Goal: Check status: Check status

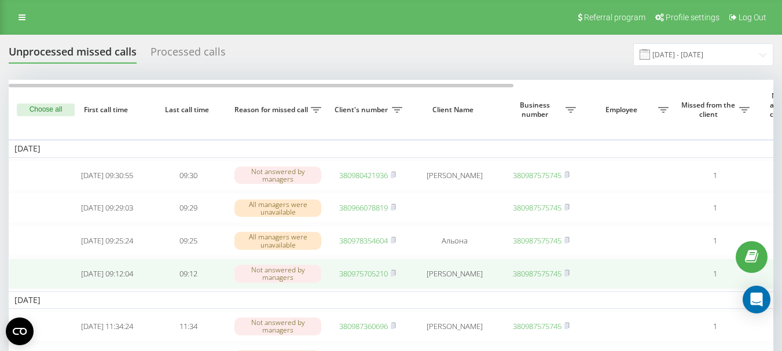
click at [377, 278] on link "380975705210" at bounding box center [363, 273] width 49 height 10
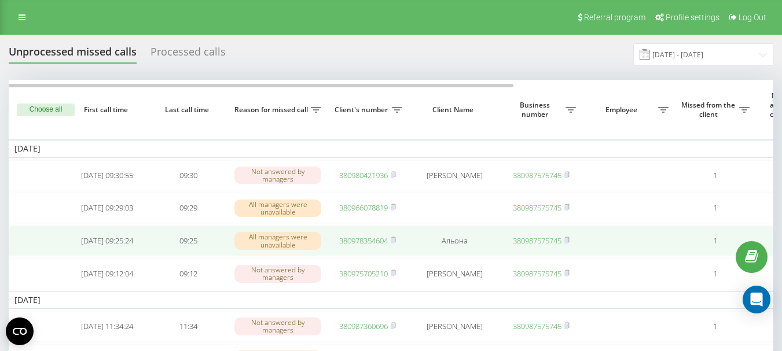
click at [365, 246] on link "380978354604" at bounding box center [363, 241] width 49 height 10
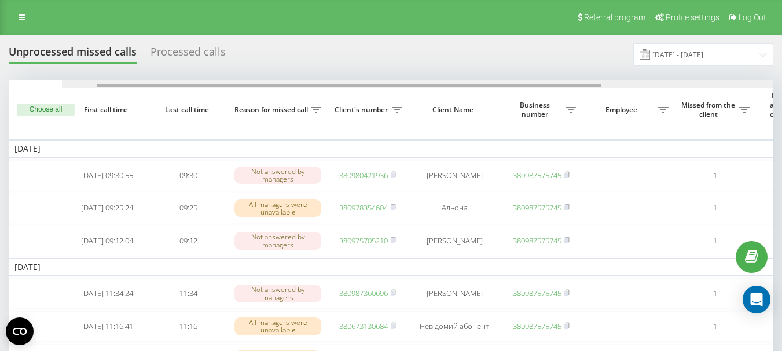
drag, startPoint x: 444, startPoint y: 85, endPoint x: 370, endPoint y: 87, distance: 74.1
click at [370, 87] on div at bounding box center [349, 85] width 505 height 3
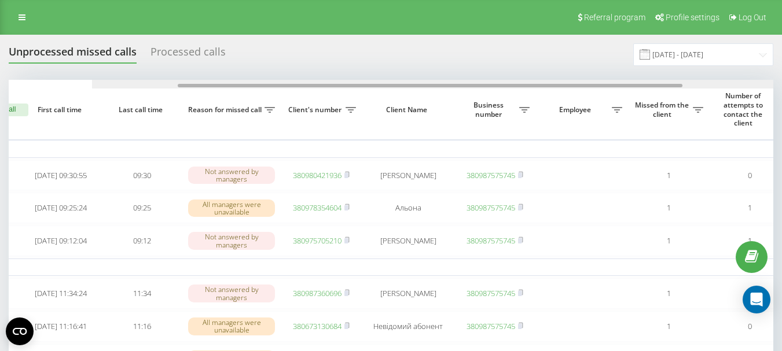
drag, startPoint x: 95, startPoint y: 87, endPoint x: 122, endPoint y: 87, distance: 26.6
click at [178, 87] on div at bounding box center [430, 85] width 505 height 3
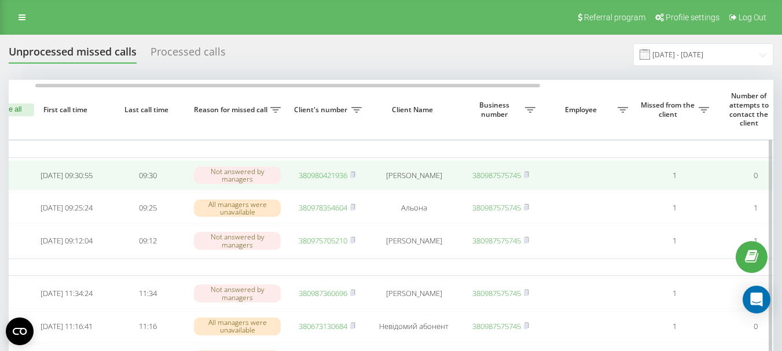
click at [312, 174] on link "380980421936" at bounding box center [323, 175] width 49 height 10
click at [354, 177] on rect at bounding box center [351, 175] width 3 height 5
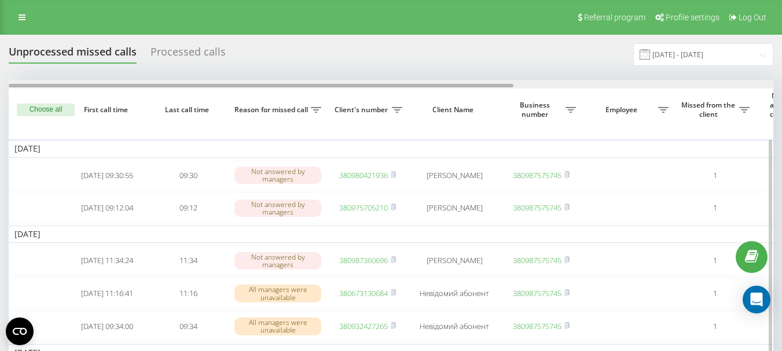
drag, startPoint x: 485, startPoint y: 84, endPoint x: 387, endPoint y: 89, distance: 98.5
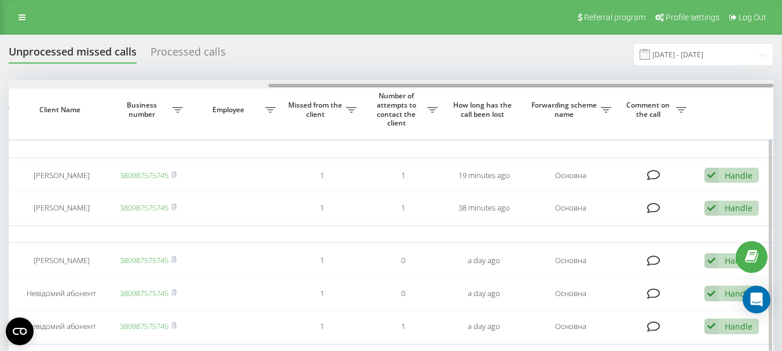
drag, startPoint x: 392, startPoint y: 83, endPoint x: 484, endPoint y: 85, distance: 92.0
click at [484, 85] on div at bounding box center [391, 84] width 764 height 9
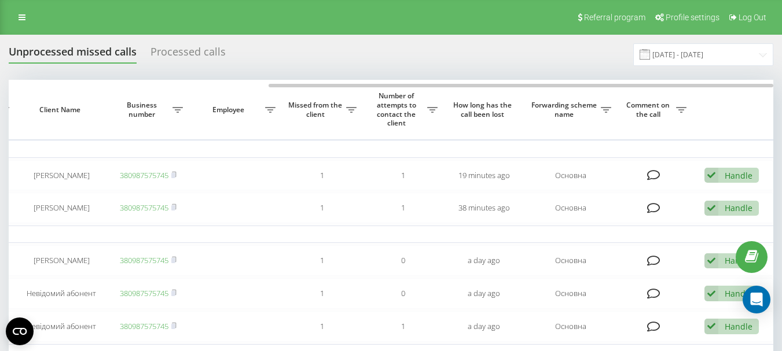
click at [431, 59] on div "Unprocessed missed calls Processed calls 01.09.2025 - 30.09.2025" at bounding box center [391, 54] width 764 height 23
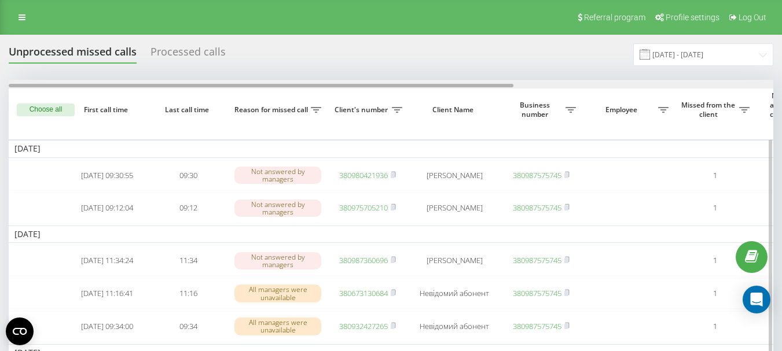
scroll to position [0, 393]
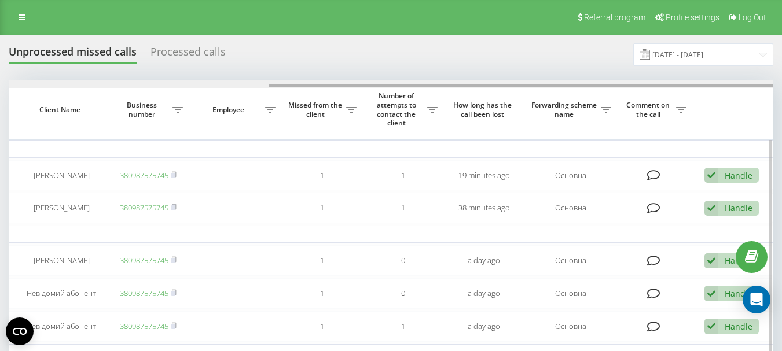
drag, startPoint x: 382, startPoint y: 83, endPoint x: 440, endPoint y: 89, distance: 58.2
click at [440, 89] on div at bounding box center [391, 84] width 764 height 9
click at [252, 82] on div at bounding box center [391, 84] width 764 height 9
